Goal: Task Accomplishment & Management: Use online tool/utility

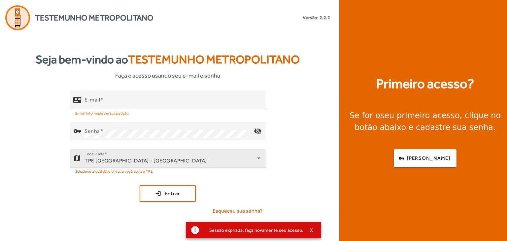
click at [229, 159] on div "TPE [GEOGRAPHIC_DATA] - [GEOGRAPHIC_DATA]" at bounding box center [170, 161] width 172 height 8
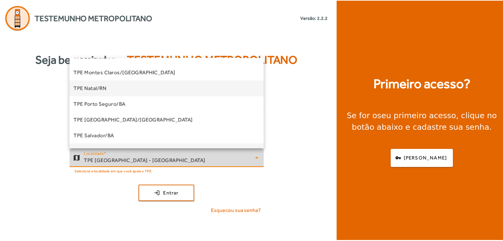
scroll to position [132, 0]
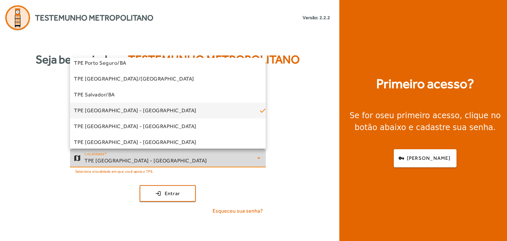
click at [125, 98] on mat-option "TPE Salvador/BA" at bounding box center [168, 95] width 196 height 16
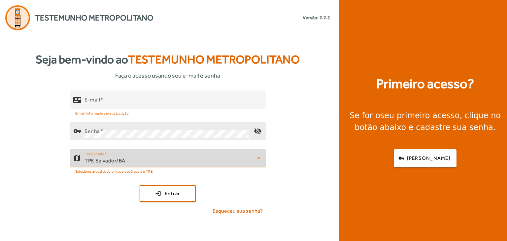
click at [160, 127] on div "Senha" at bounding box center [166, 131] width 164 height 18
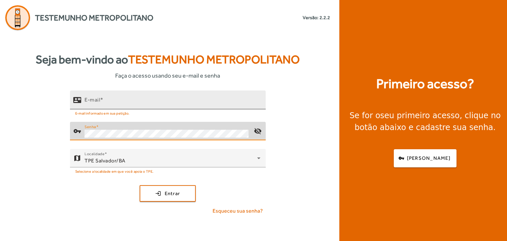
click at [153, 94] on div "E-mail" at bounding box center [172, 99] width 176 height 19
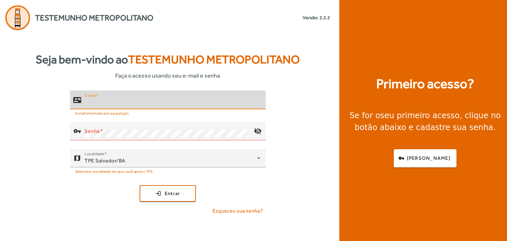
click at [150, 103] on input "E-mail" at bounding box center [172, 103] width 176 height 8
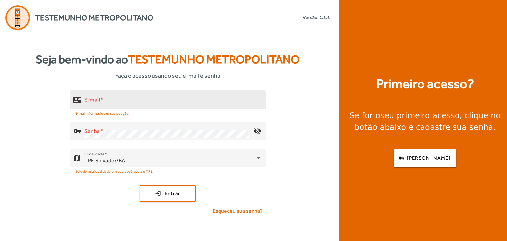
click at [139, 185] on button "login Entrar" at bounding box center [167, 193] width 56 height 16
type input "**********"
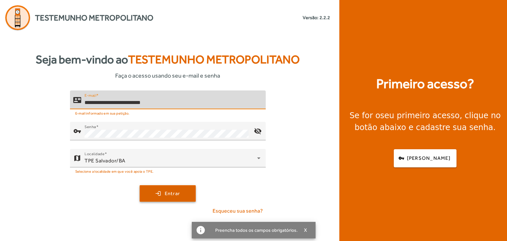
click at [189, 195] on span "submit" at bounding box center [167, 193] width 55 height 16
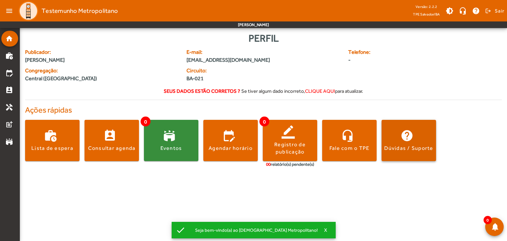
click at [422, 141] on span at bounding box center [408, 141] width 54 height 16
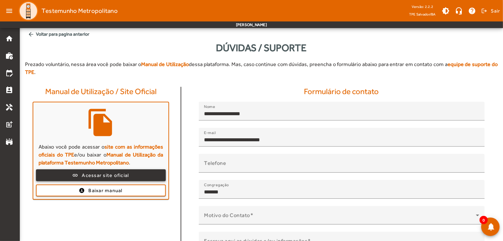
click at [154, 168] on span at bounding box center [101, 175] width 129 height 16
